Goal: Go to known website: Access a specific website the user already knows

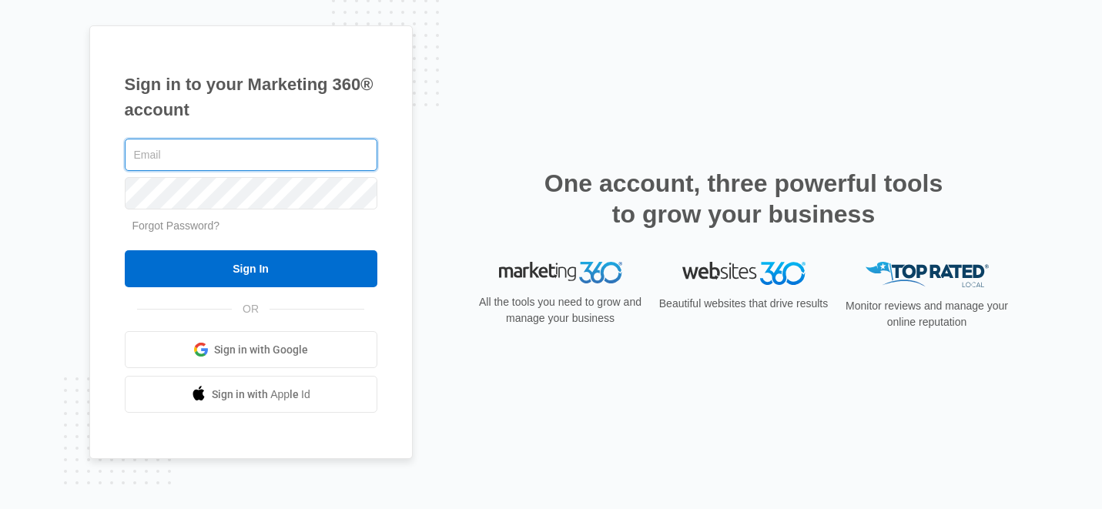
type input "[EMAIL_ADDRESS][DOMAIN_NAME]"
click at [310, 158] on input "[EMAIL_ADDRESS][DOMAIN_NAME]" at bounding box center [251, 155] width 253 height 32
